Goal: Task Accomplishment & Management: Use online tool/utility

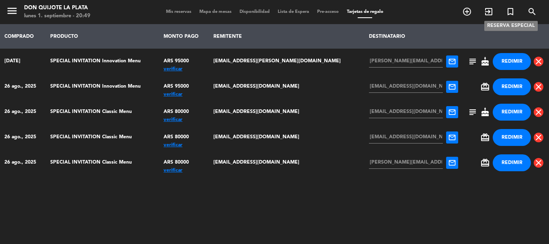
click at [509, 12] on icon "turned_in_not" at bounding box center [511, 12] width 10 height 10
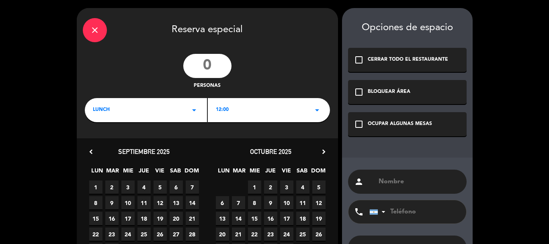
click at [94, 30] on icon "close" at bounding box center [95, 30] width 10 height 10
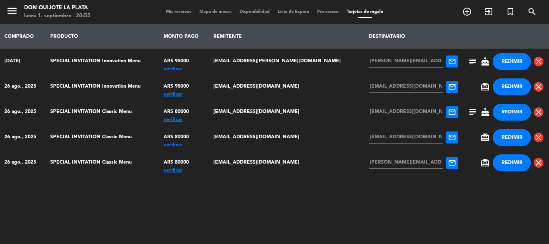
click at [468, 63] on span "subject" at bounding box center [473, 62] width 10 height 10
click at [166, 8] on div "menu Don Quijote La Plata lunes 1. septiembre - 20:58 Mis reservas Mapa de mesa…" at bounding box center [274, 12] width 549 height 24
click at [169, 12] on span "Mis reservas" at bounding box center [178, 12] width 33 height 4
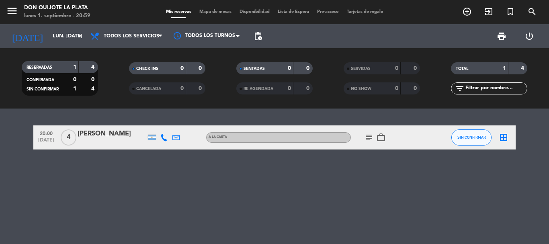
click at [365, 13] on span "Tarjetas de regalo" at bounding box center [365, 12] width 45 height 4
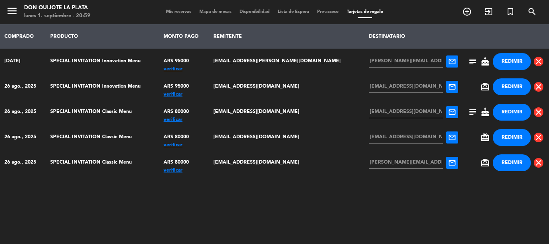
click at [510, 89] on button "REDIMIR" at bounding box center [512, 86] width 38 height 17
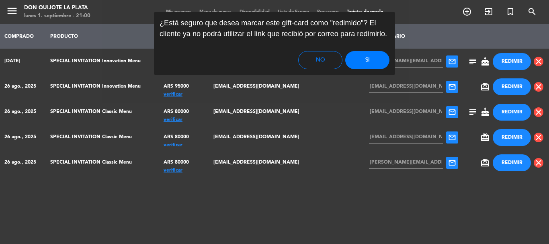
click at [374, 58] on button "Si" at bounding box center [367, 60] width 44 height 18
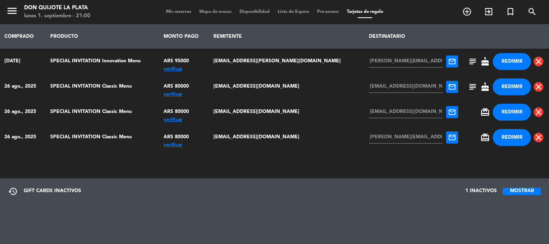
click at [508, 86] on button "REDIMIR" at bounding box center [512, 86] width 38 height 17
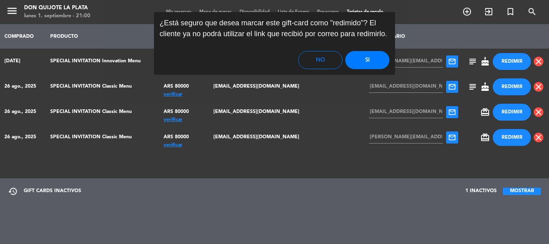
click at [380, 62] on button "Si" at bounding box center [367, 60] width 44 height 18
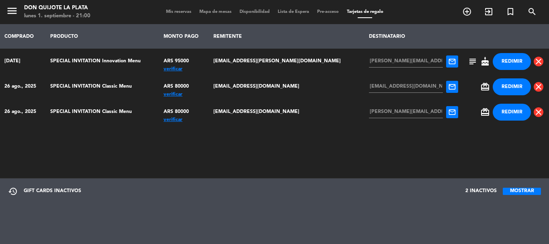
click at [507, 85] on button "REDIMIR" at bounding box center [512, 86] width 38 height 17
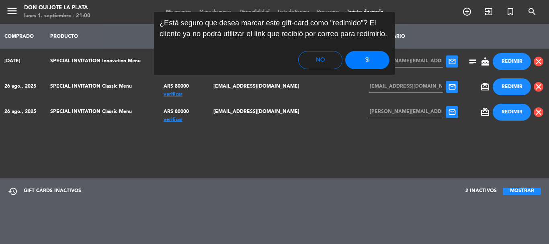
click at [376, 59] on button "Si" at bounding box center [367, 60] width 44 height 18
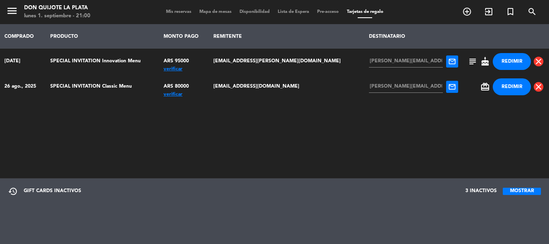
click at [504, 86] on button "REDIMIR" at bounding box center [512, 86] width 38 height 17
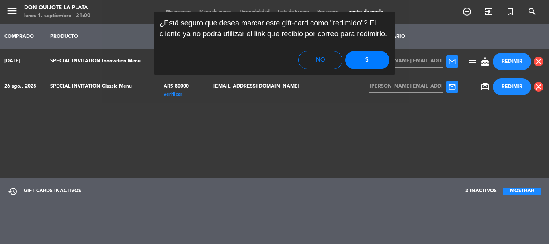
click at [371, 60] on button "Si" at bounding box center [367, 60] width 44 height 18
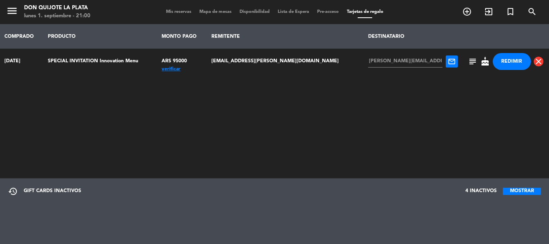
click at [175, 11] on span "Mis reservas" at bounding box center [178, 12] width 33 height 4
